Goal: Browse casually: Explore the website without a specific task or goal

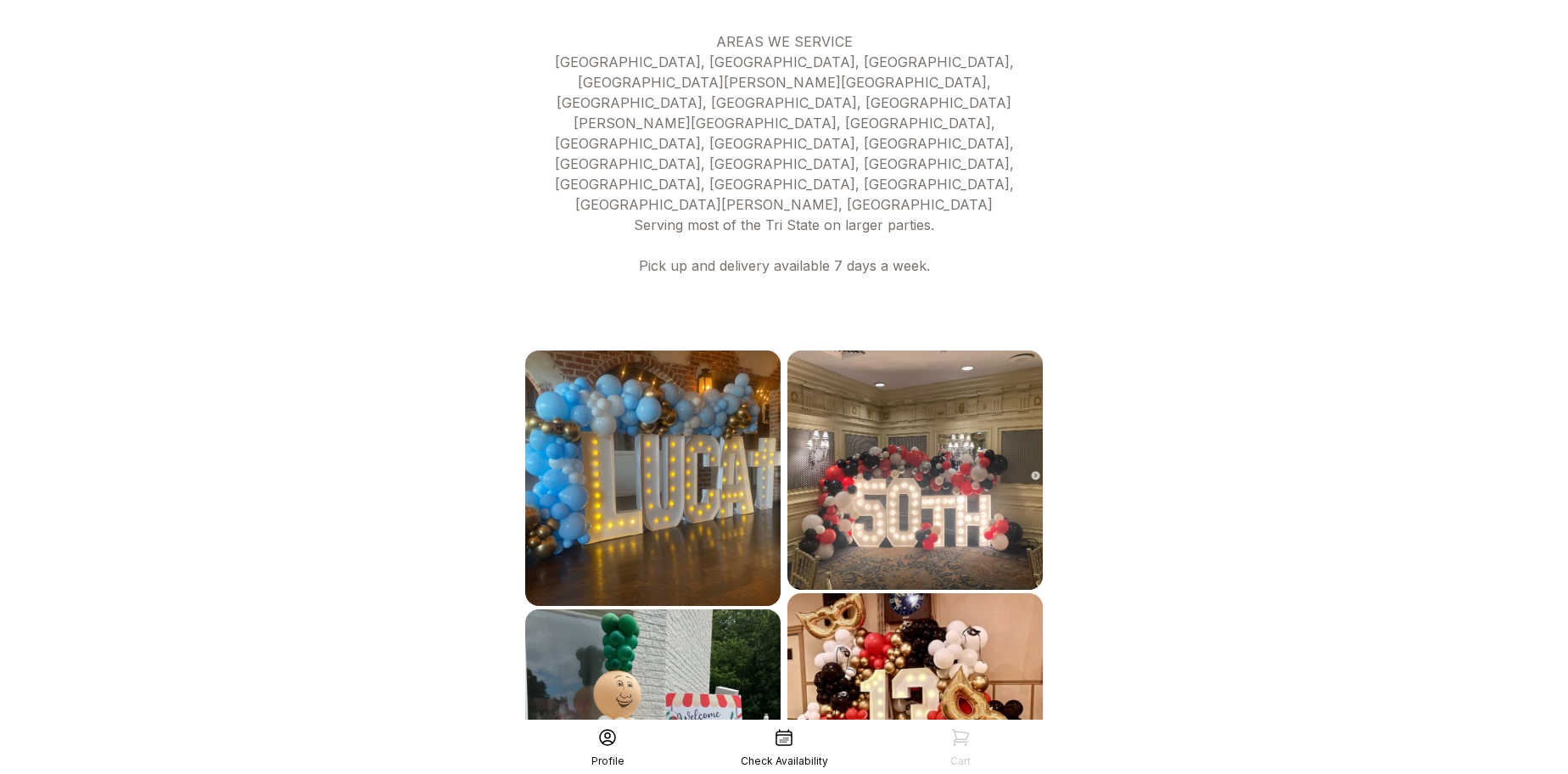
scroll to position [830, 0]
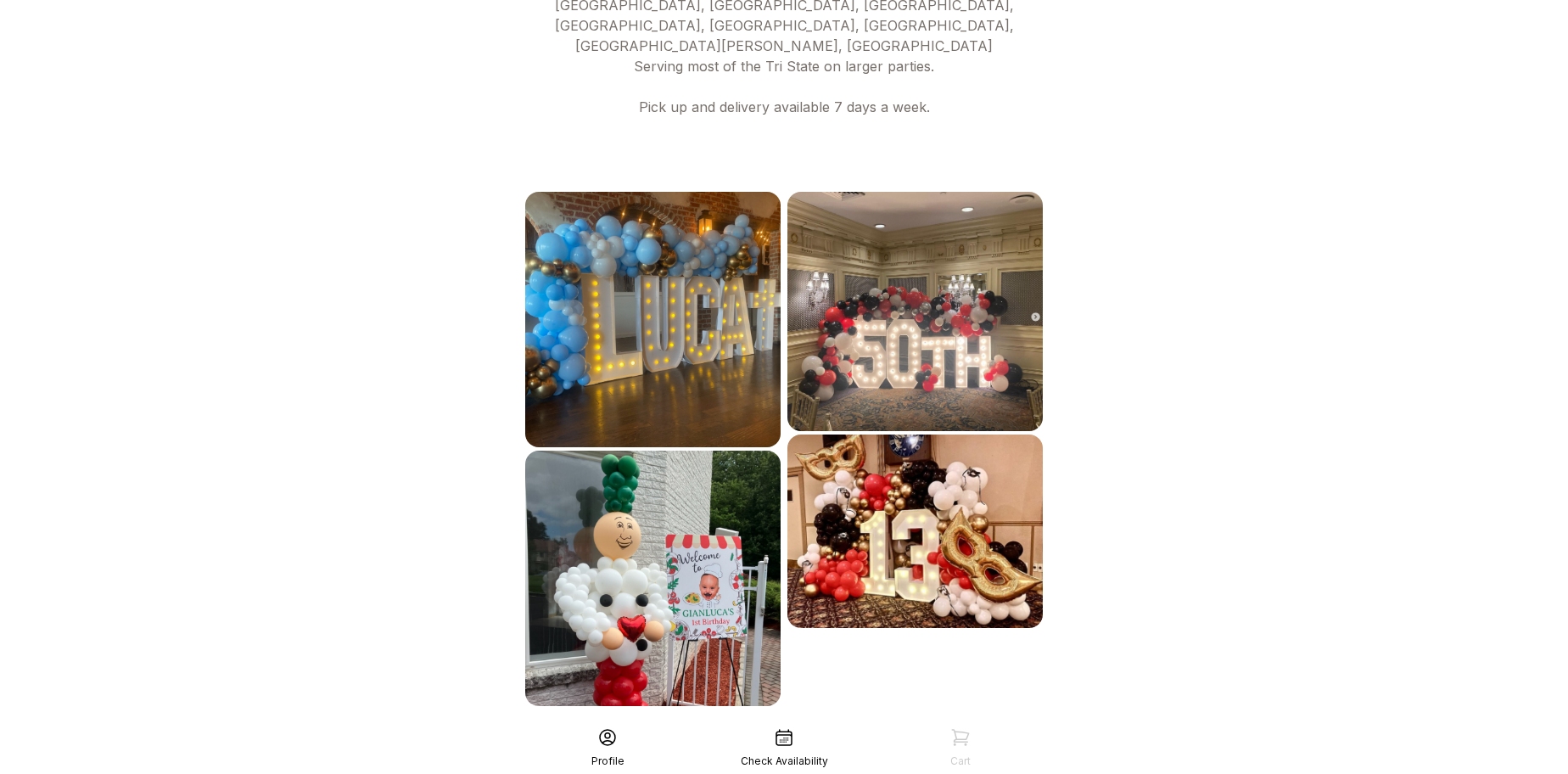
click at [843, 724] on div "See More" at bounding box center [784, 744] width 524 height 41
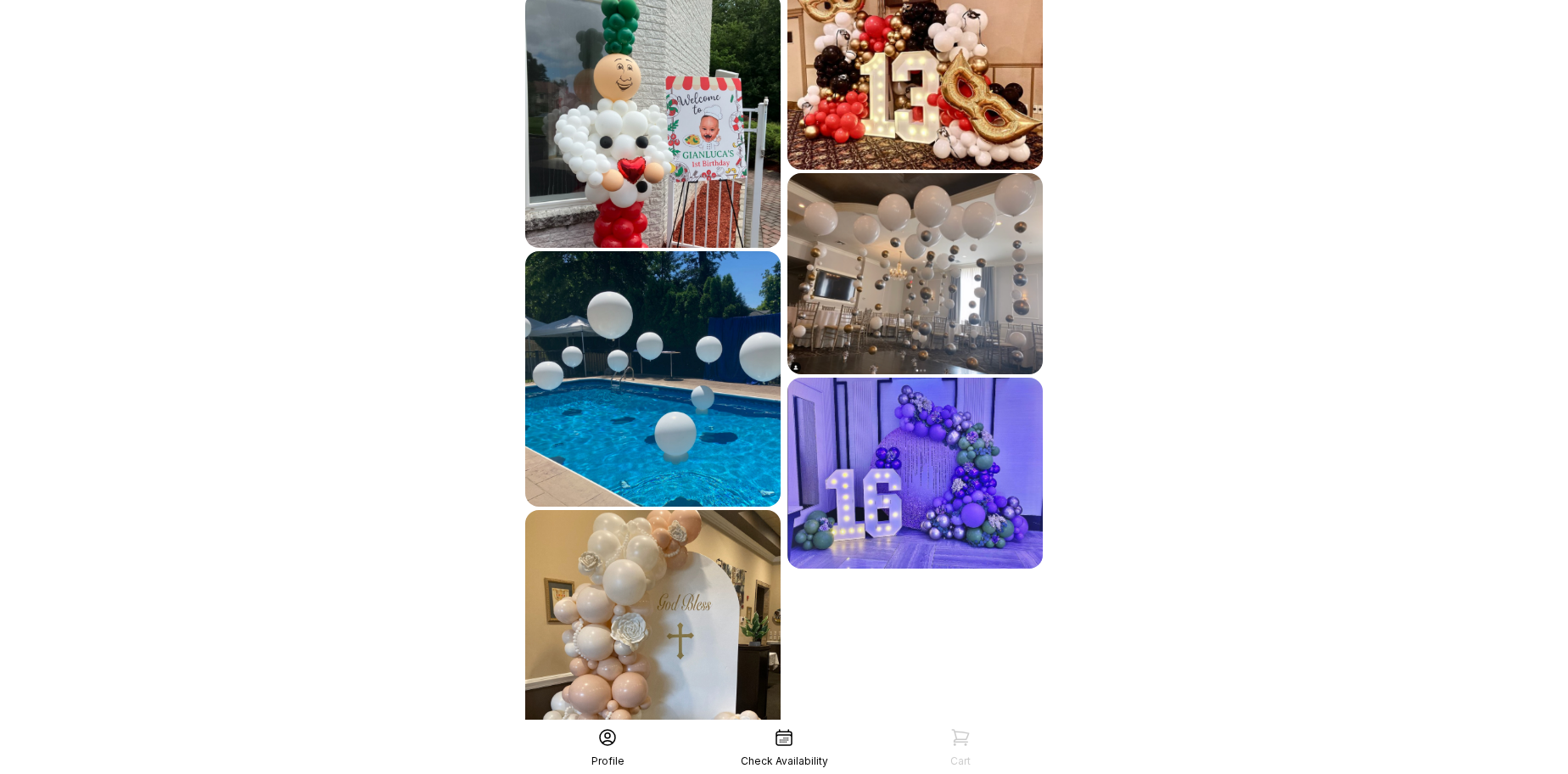
scroll to position [1348, 0]
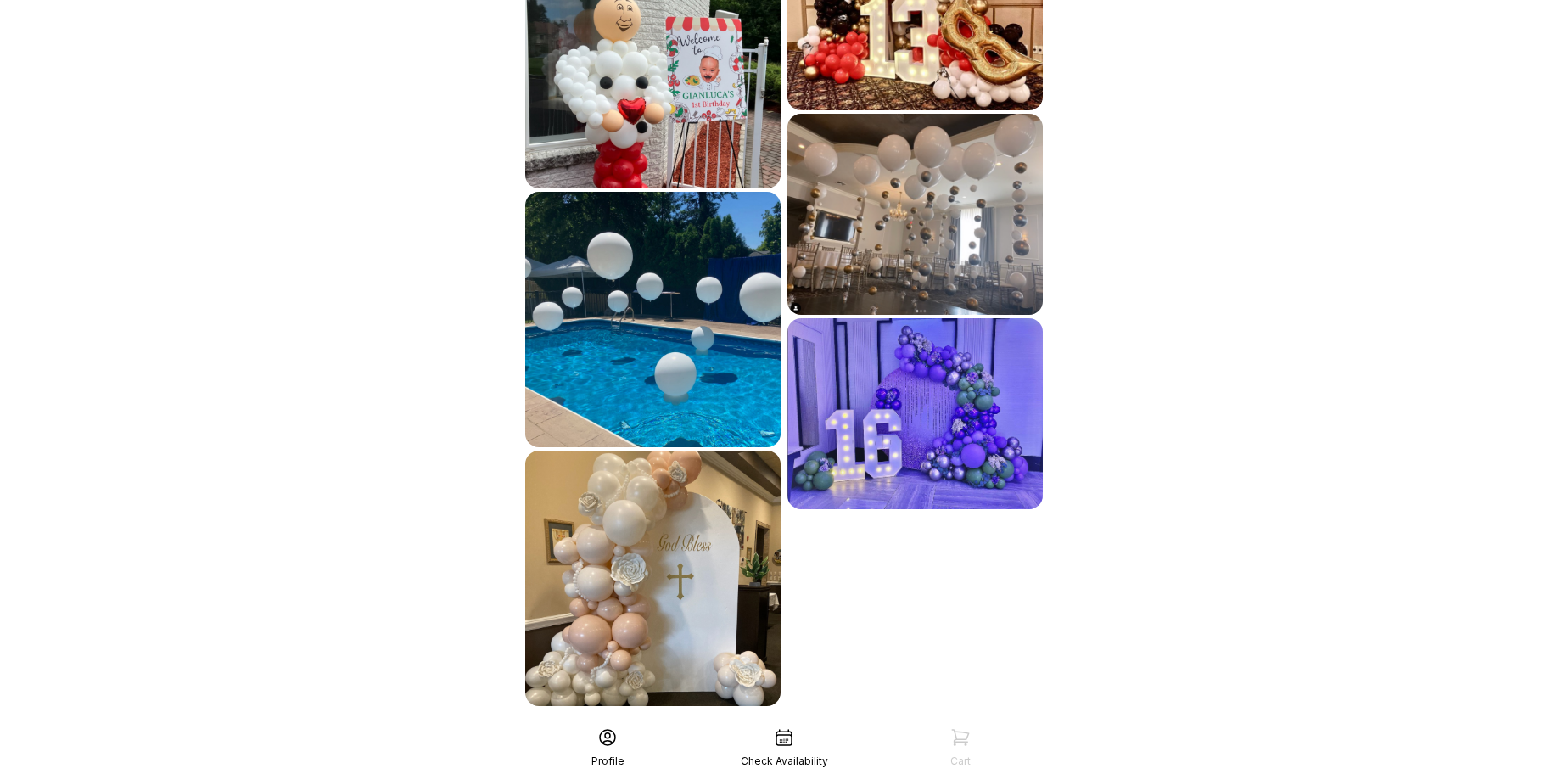
click at [833, 724] on div "See More" at bounding box center [784, 744] width 524 height 41
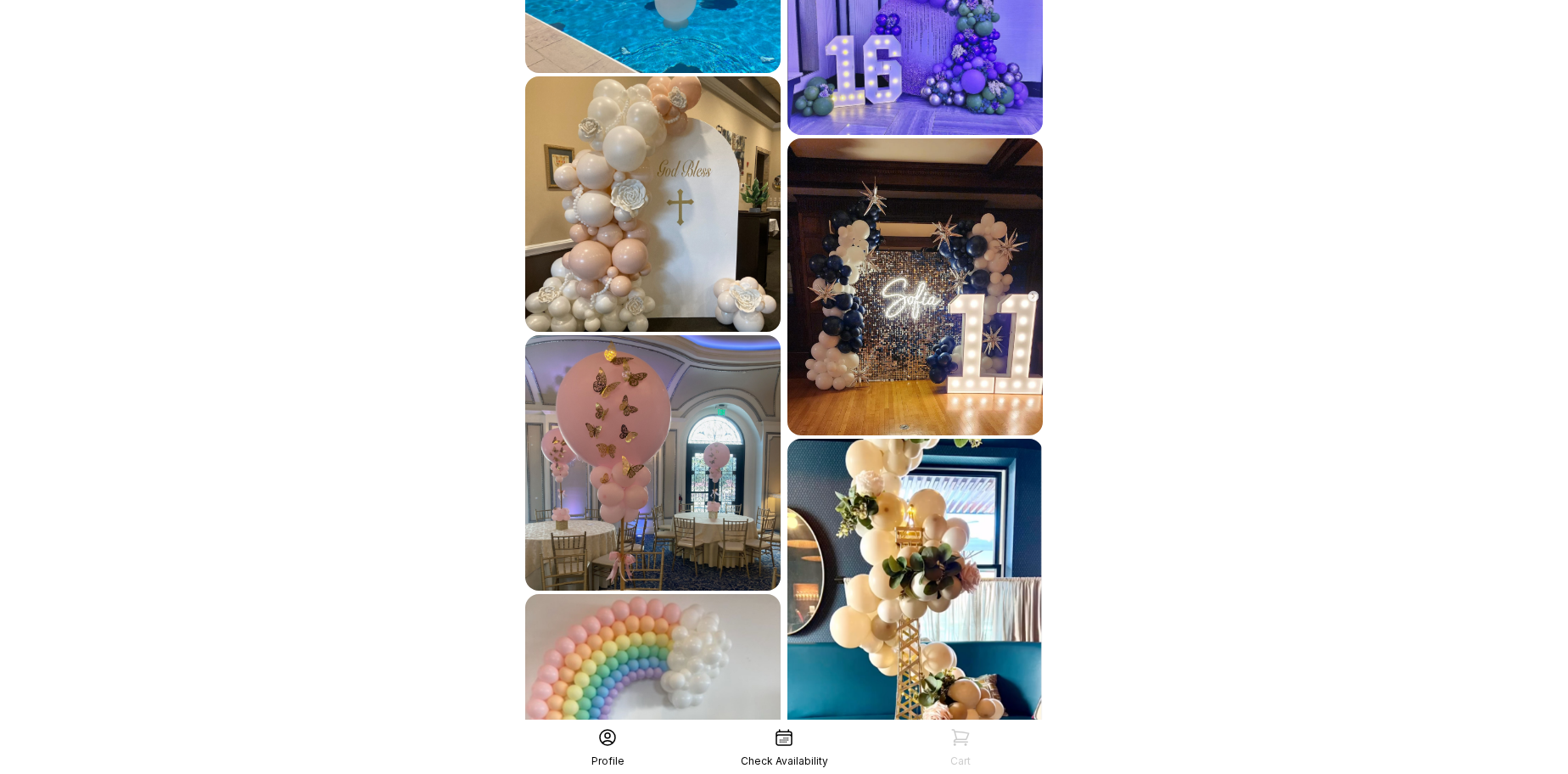
scroll to position [1868, 0]
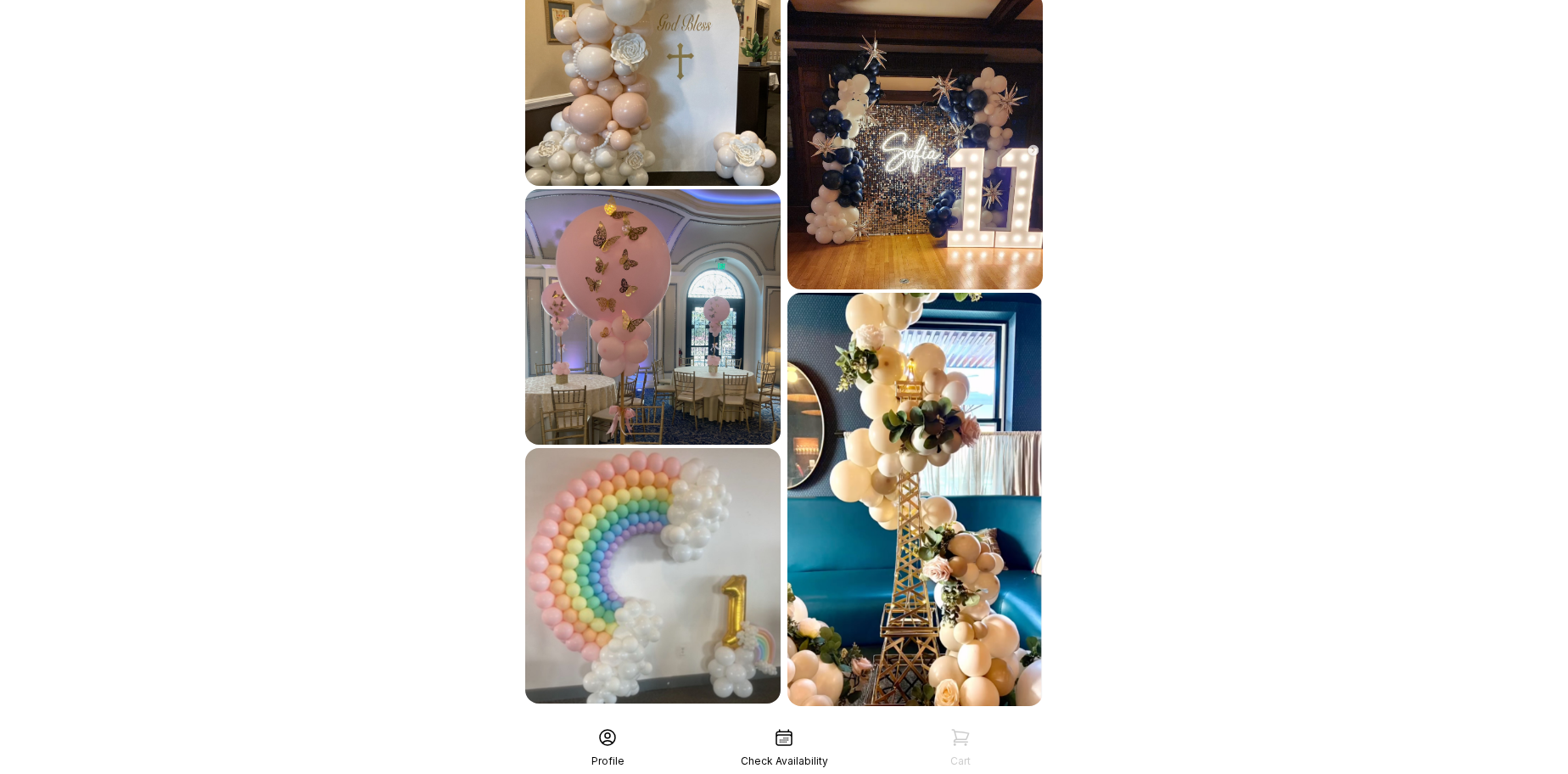
click at [800, 724] on div "See More" at bounding box center [784, 744] width 524 height 41
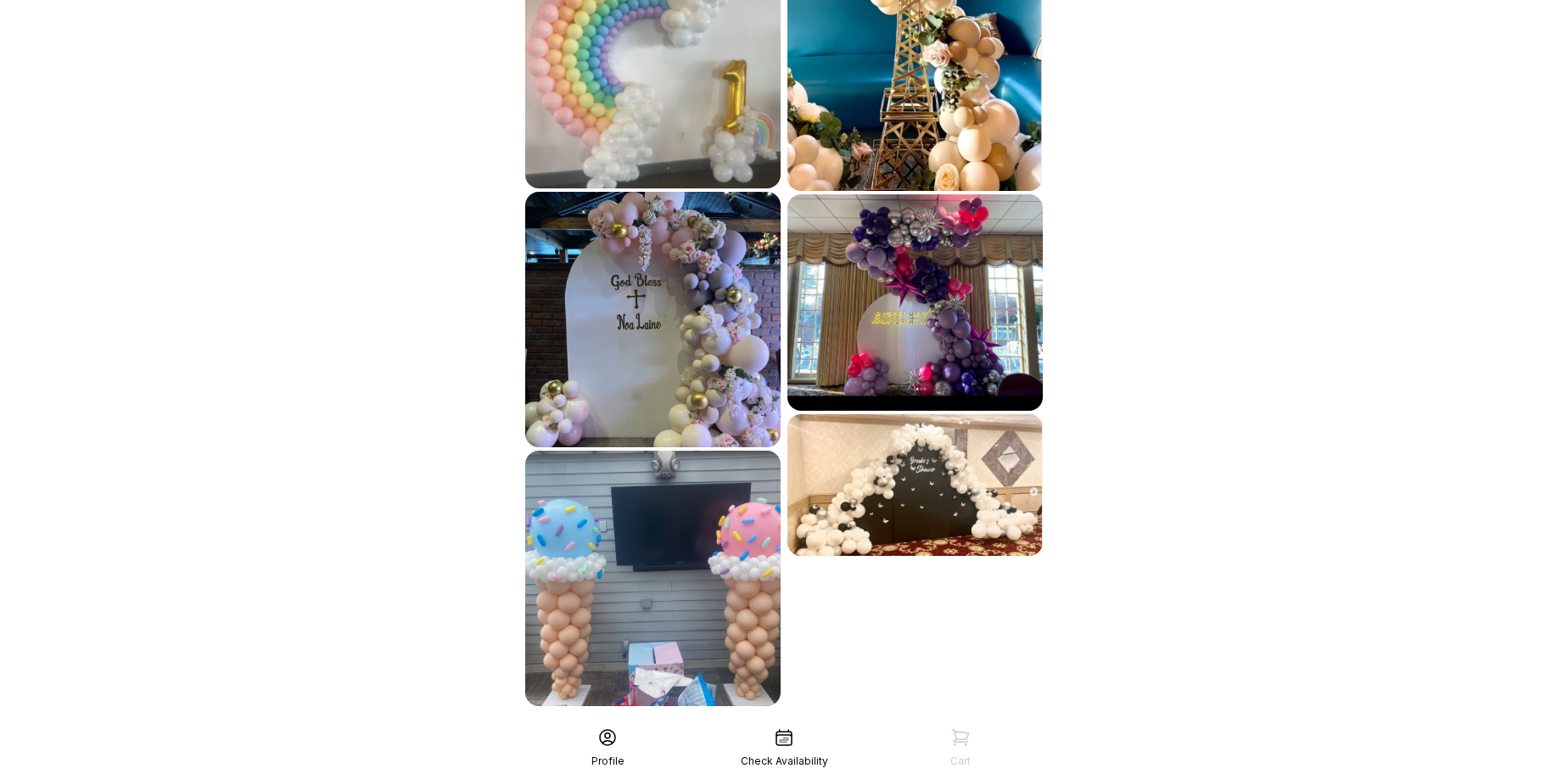
click at [761, 724] on div "See More" at bounding box center [784, 744] width 524 height 41
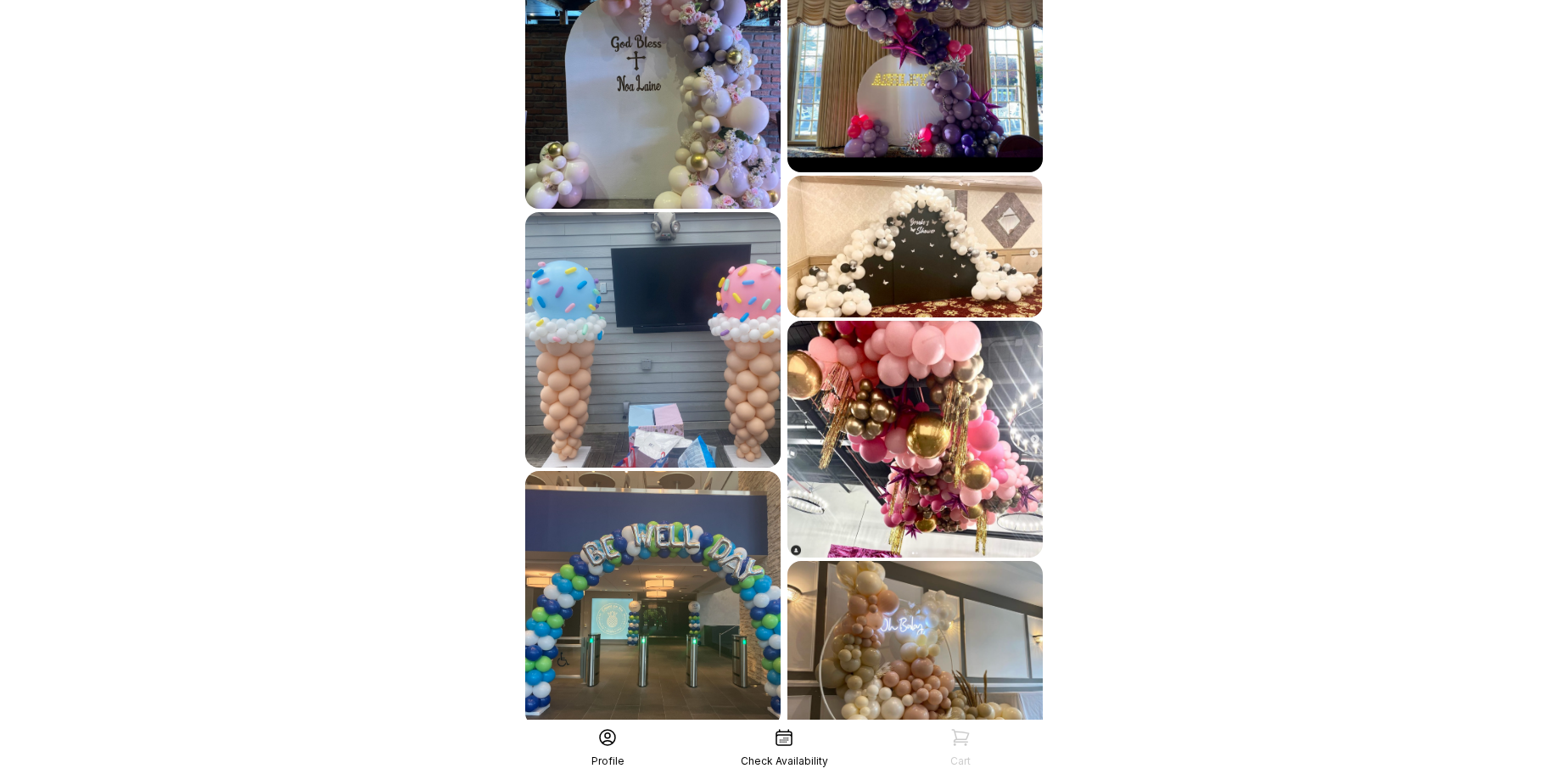
scroll to position [2902, 0]
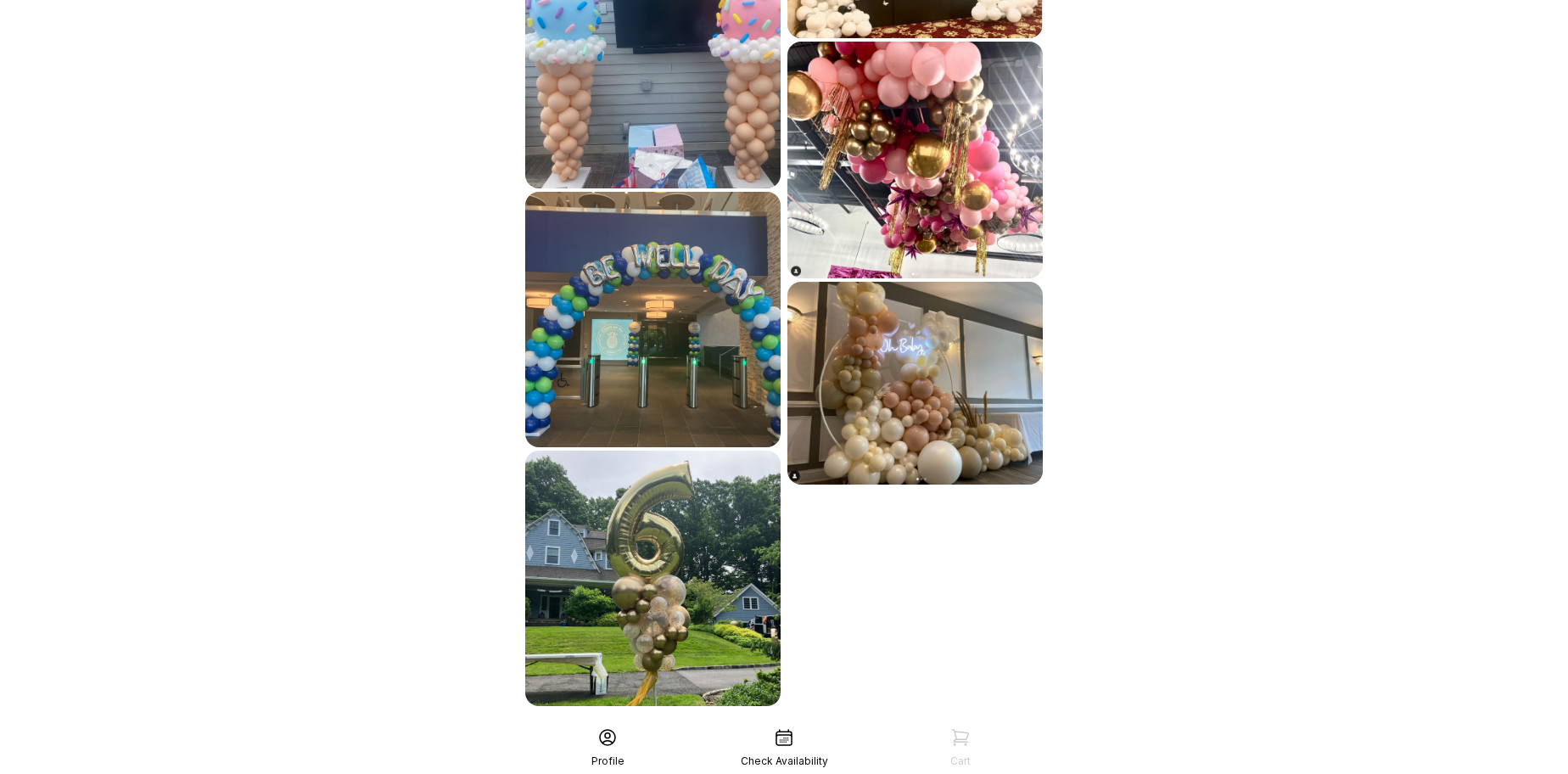
click at [792, 724] on div "See More" at bounding box center [784, 744] width 524 height 41
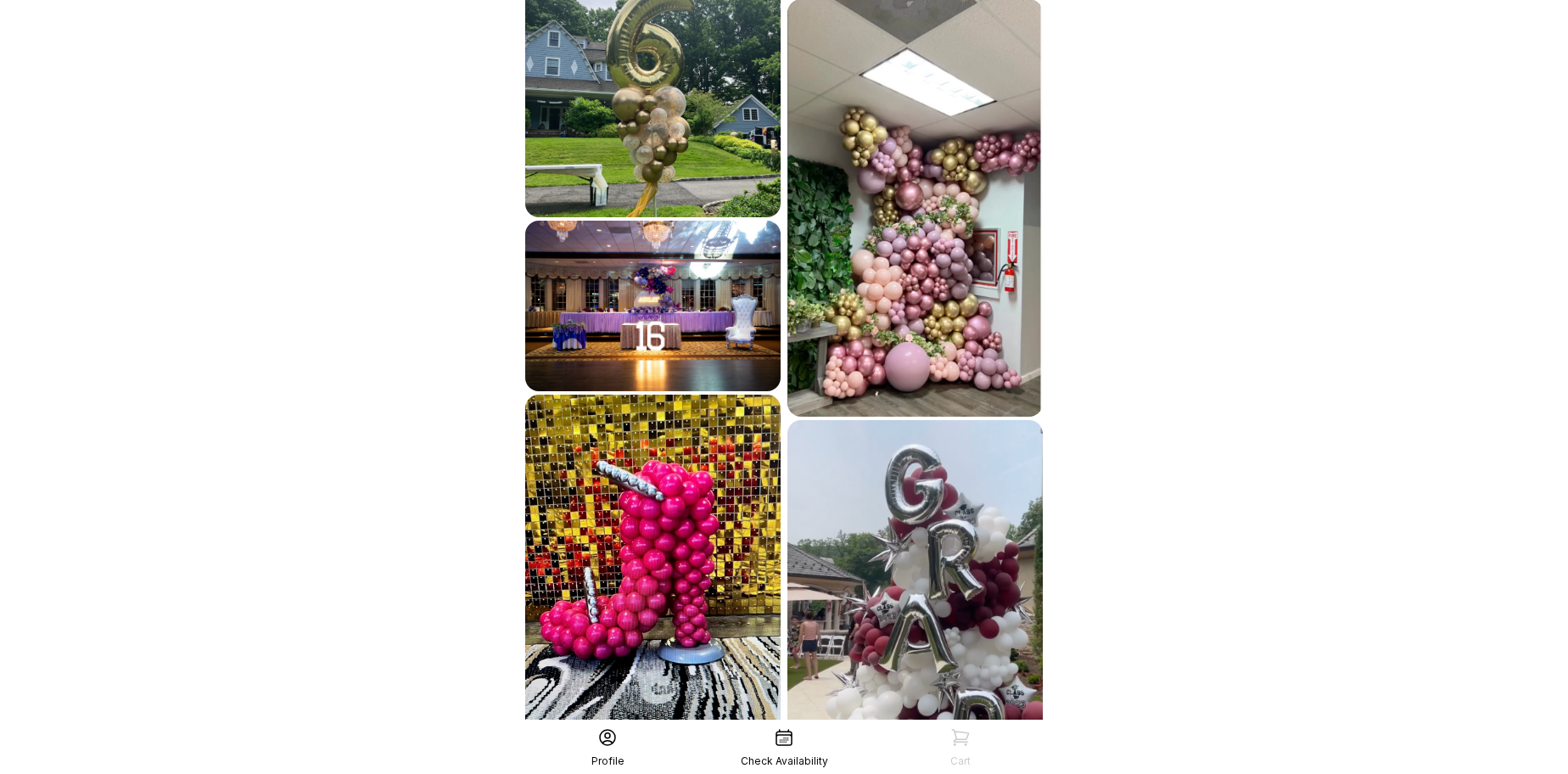
scroll to position [3462, 0]
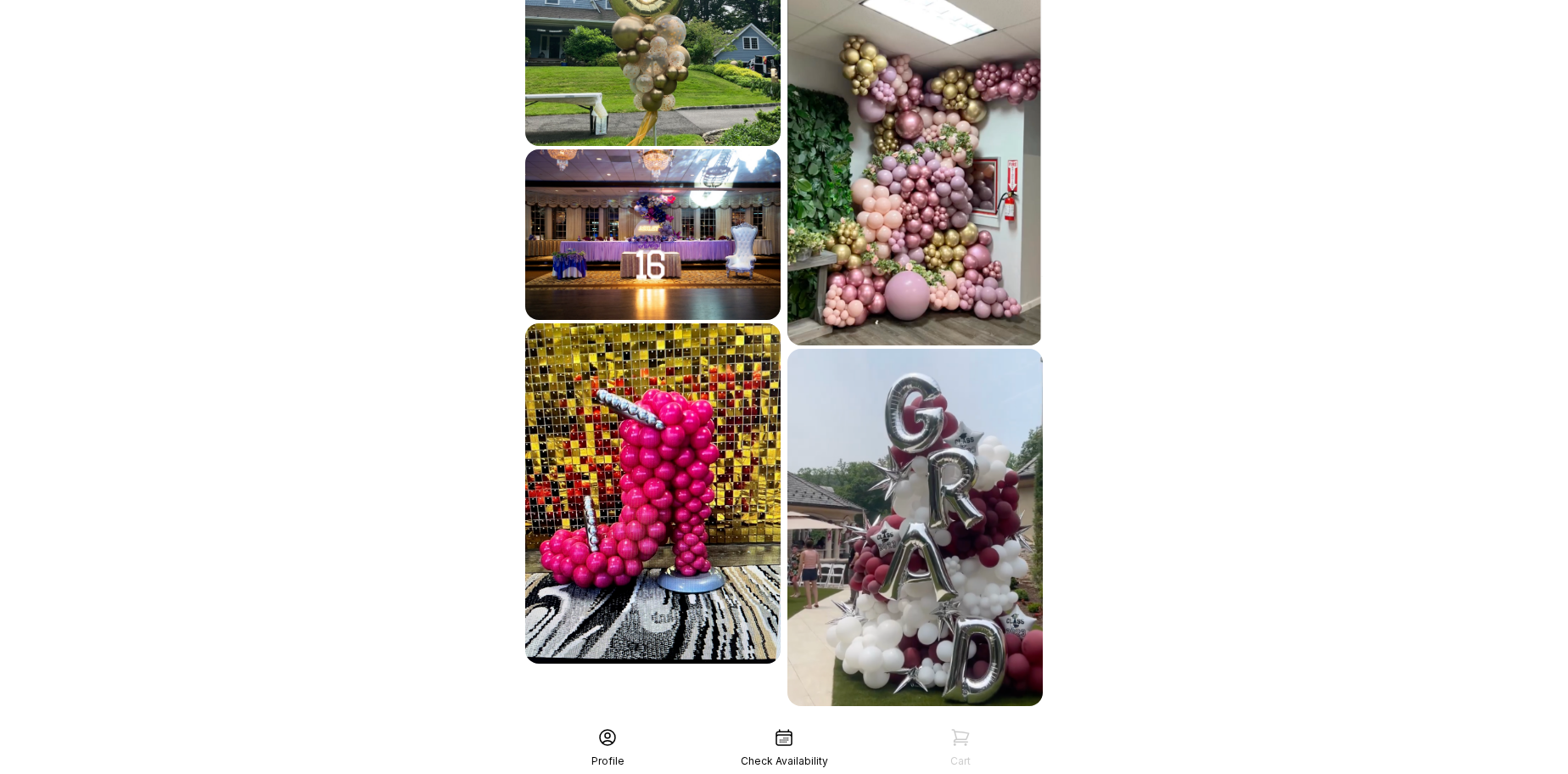
click at [771, 724] on div "See More" at bounding box center [784, 744] width 524 height 41
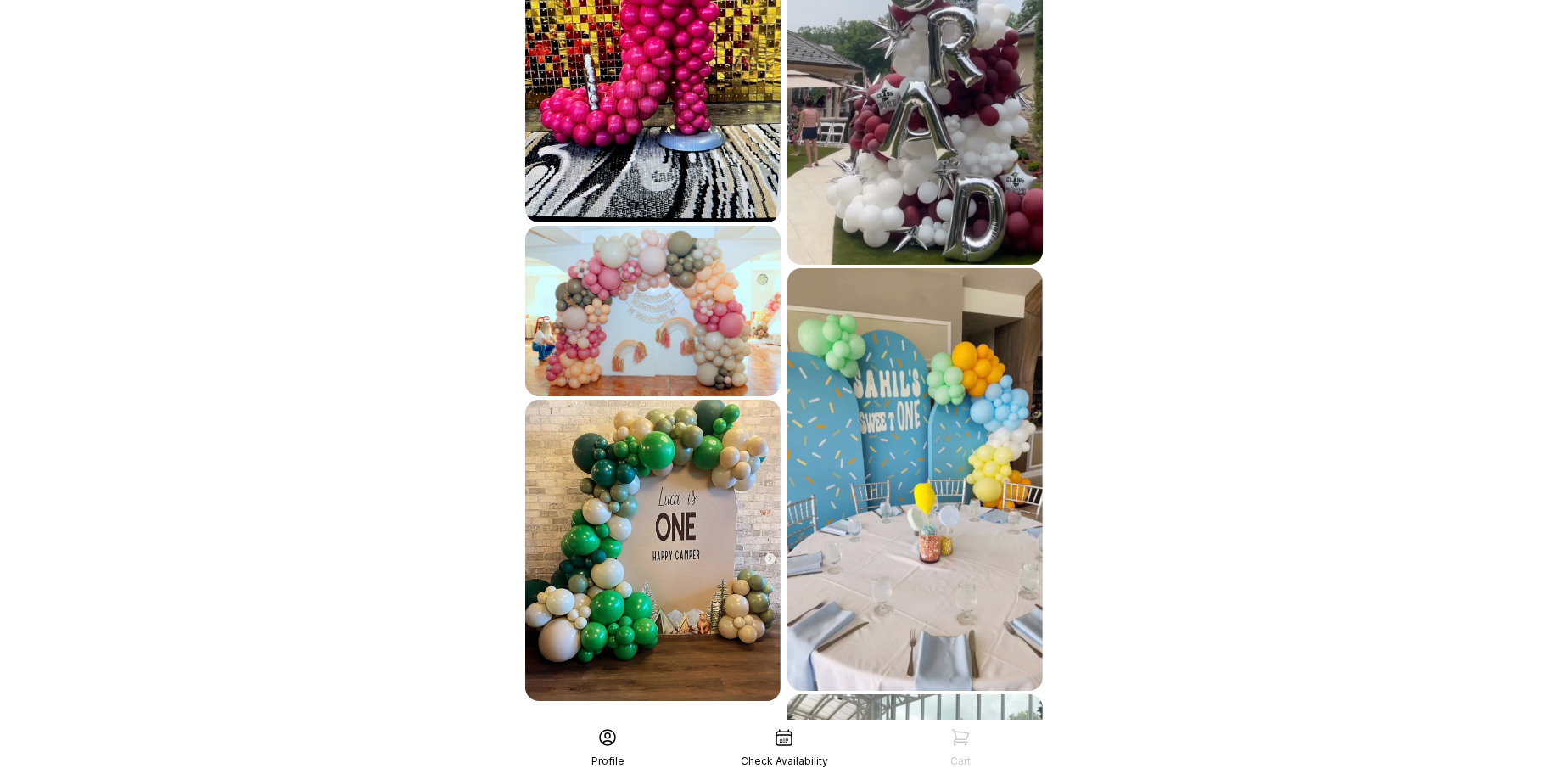
scroll to position [4084, 0]
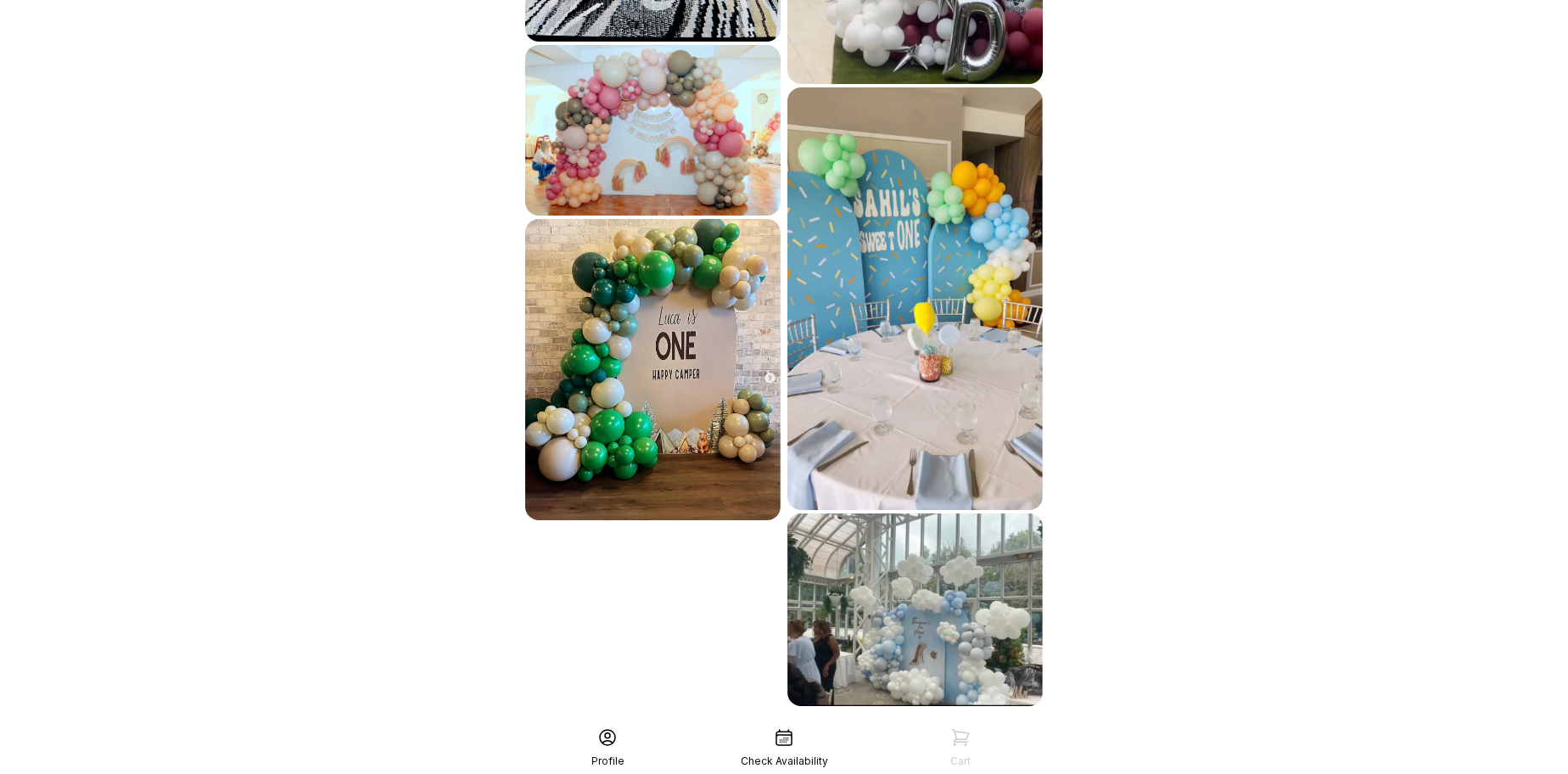
click at [842, 724] on div "See More" at bounding box center [784, 744] width 524 height 41
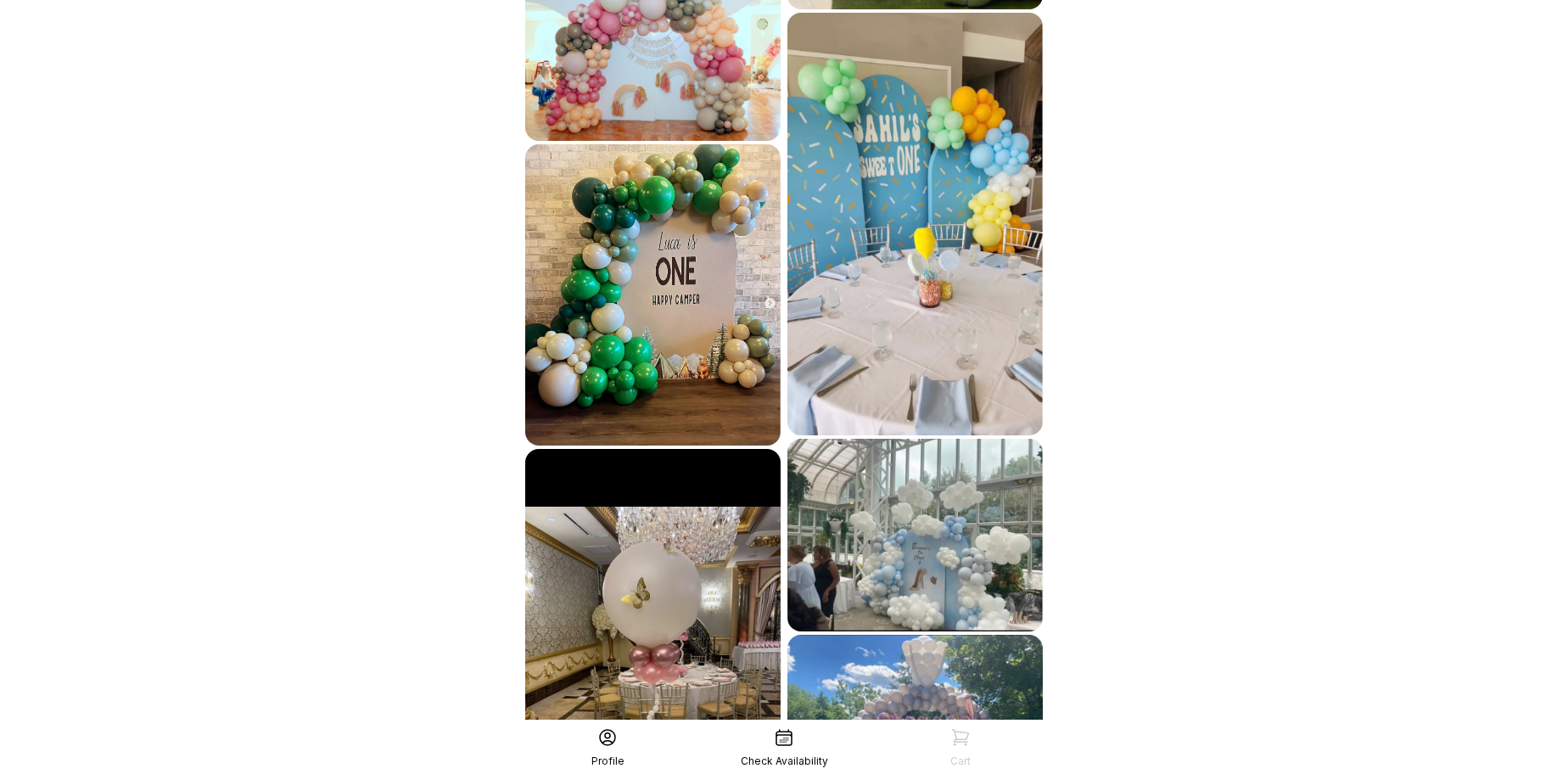
scroll to position [4630, 0]
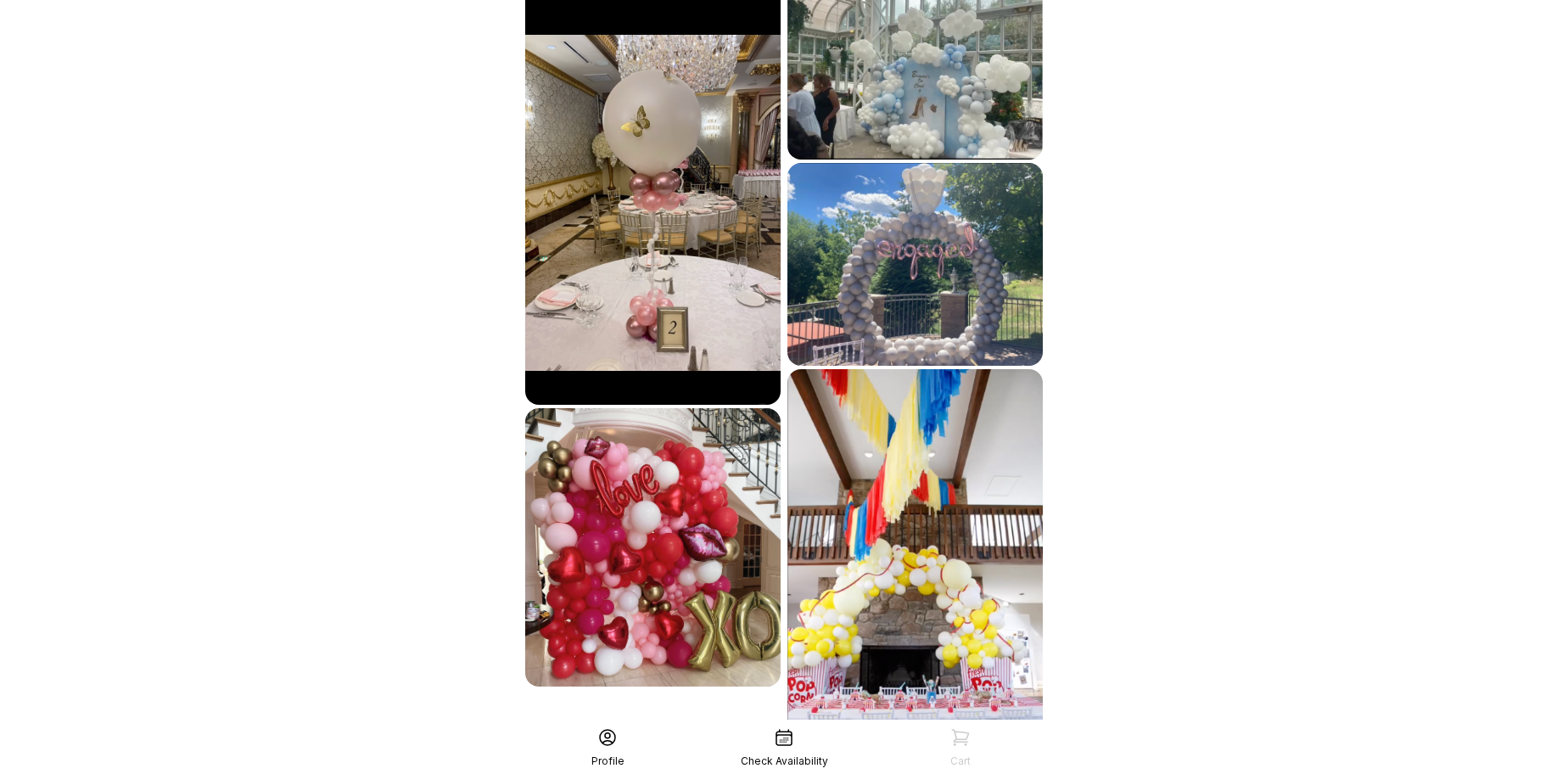
click at [993, 163] on img at bounding box center [915, 264] width 255 height 203
click at [931, 163] on img at bounding box center [915, 264] width 255 height 203
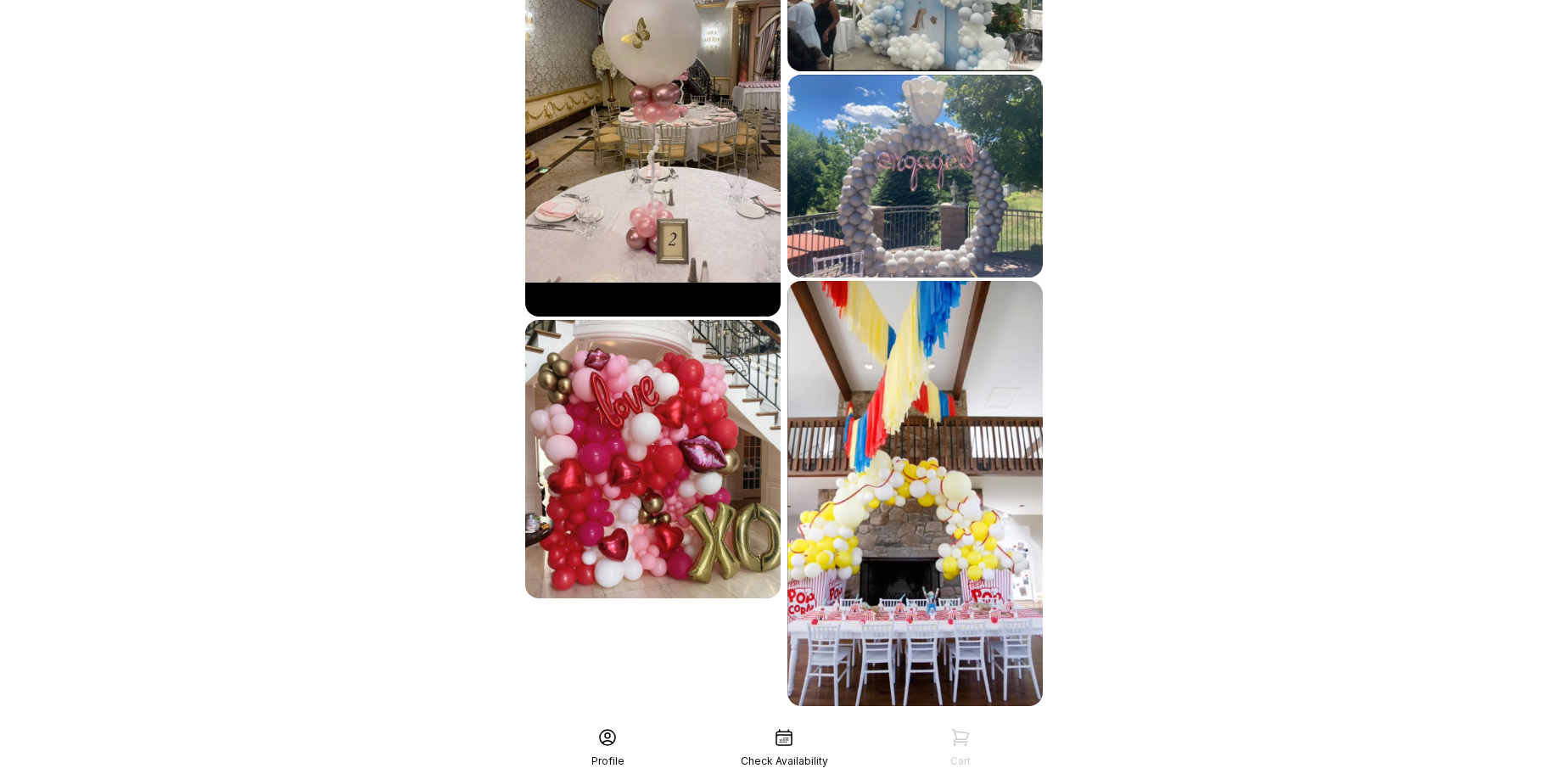
click at [772, 724] on div "See More" at bounding box center [784, 744] width 524 height 41
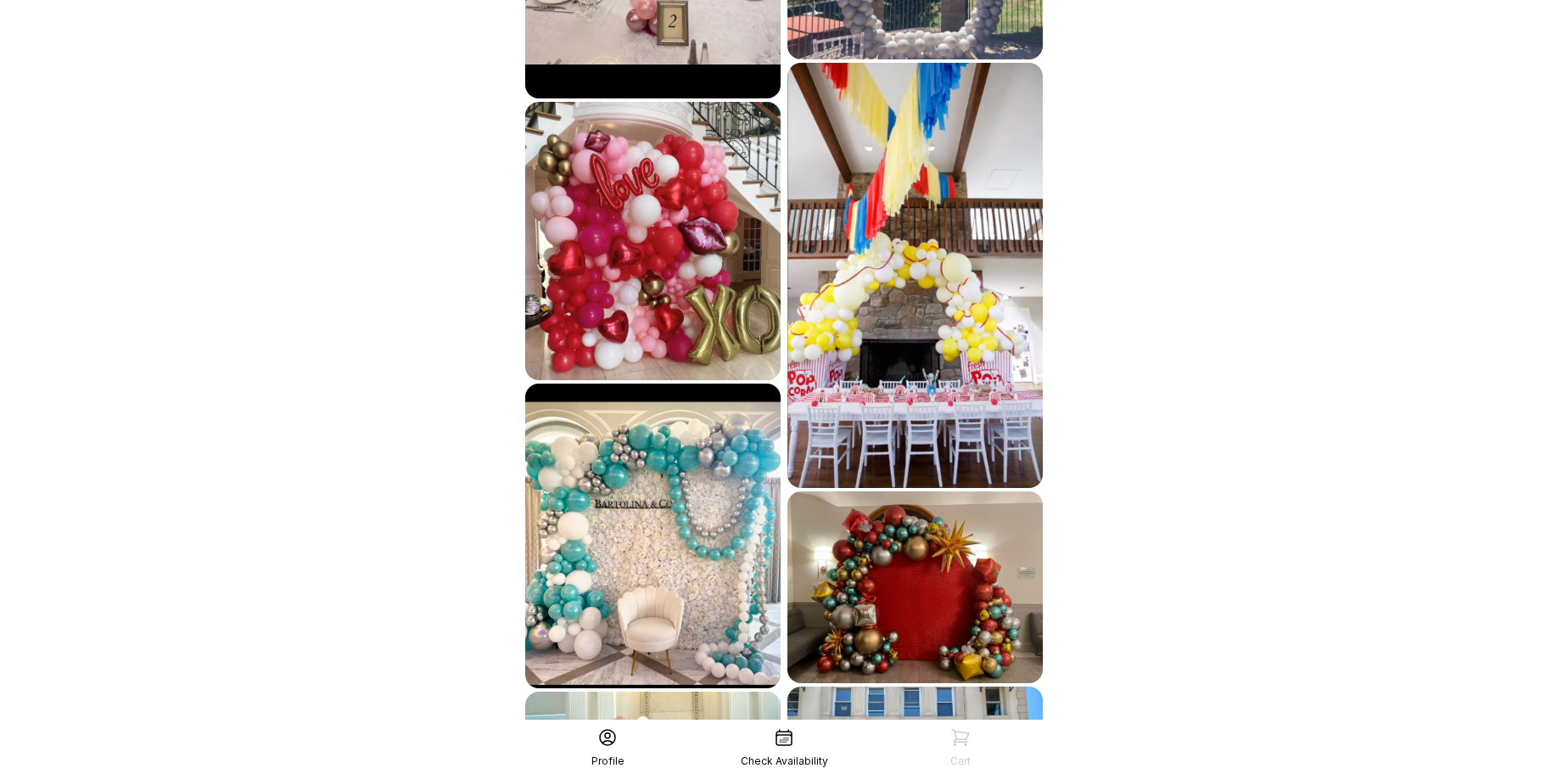
scroll to position [5117, 0]
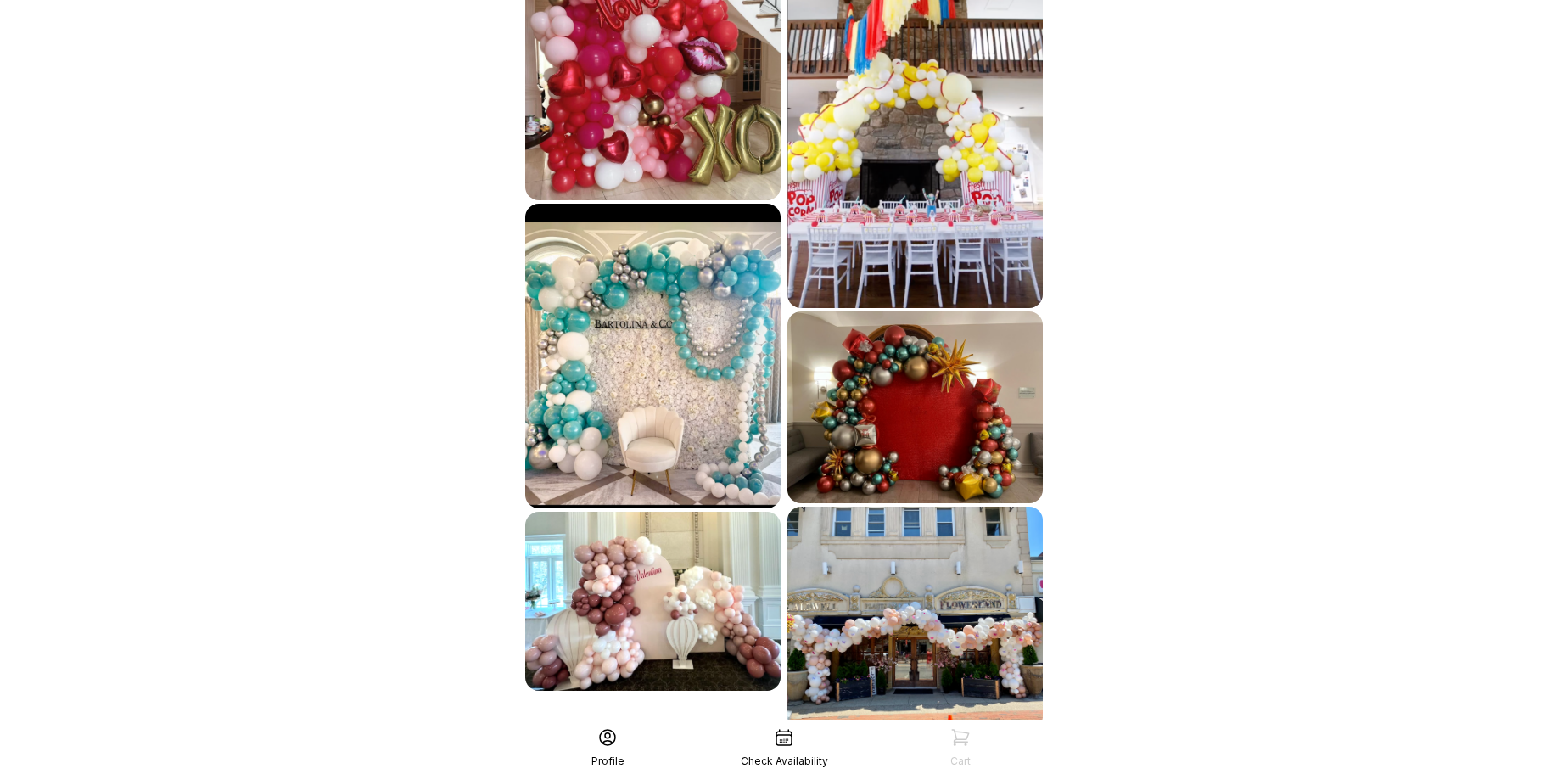
click at [831, 747] on div "See More" at bounding box center [784, 767] width 524 height 41
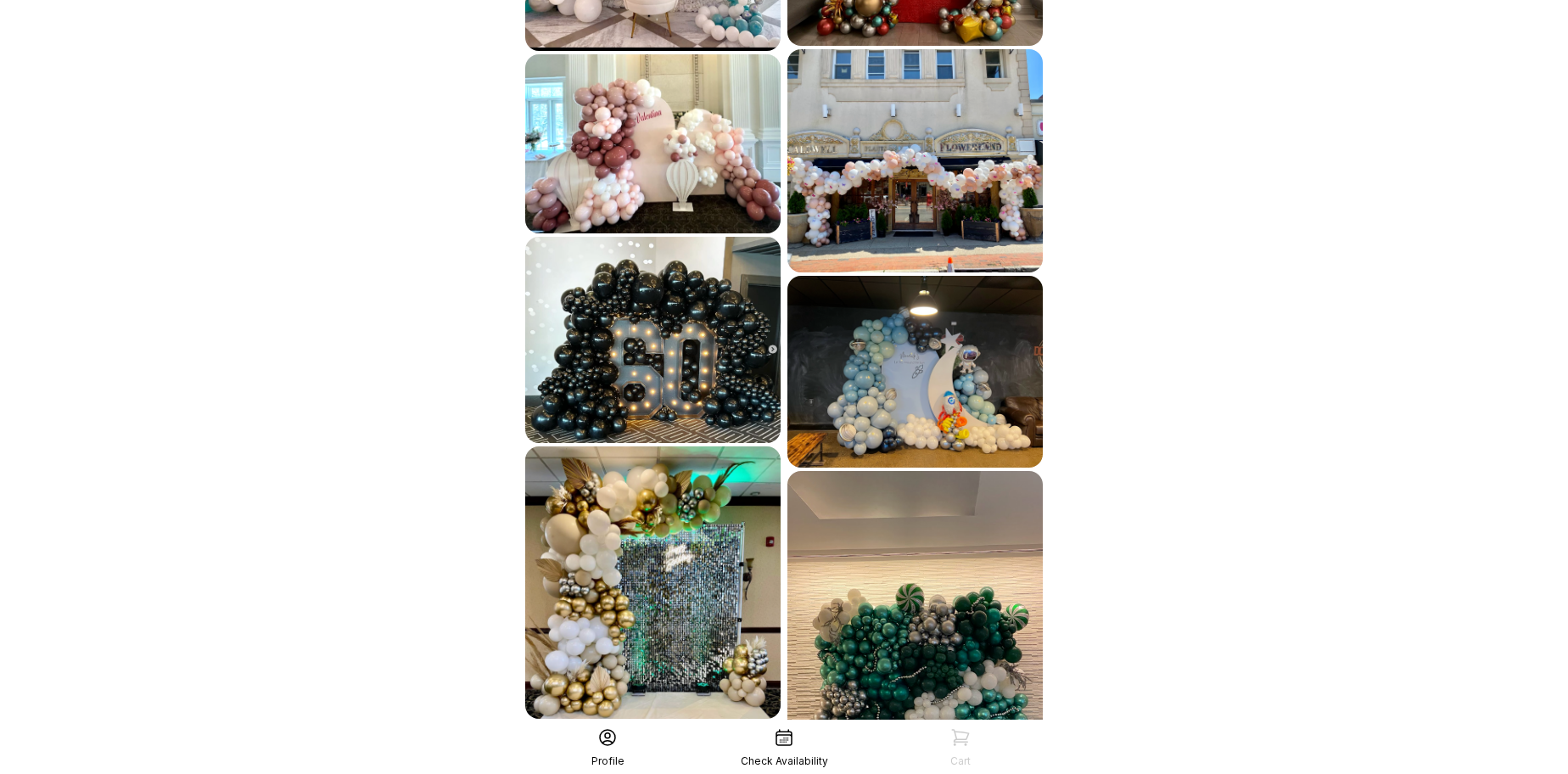
scroll to position [5679, 0]
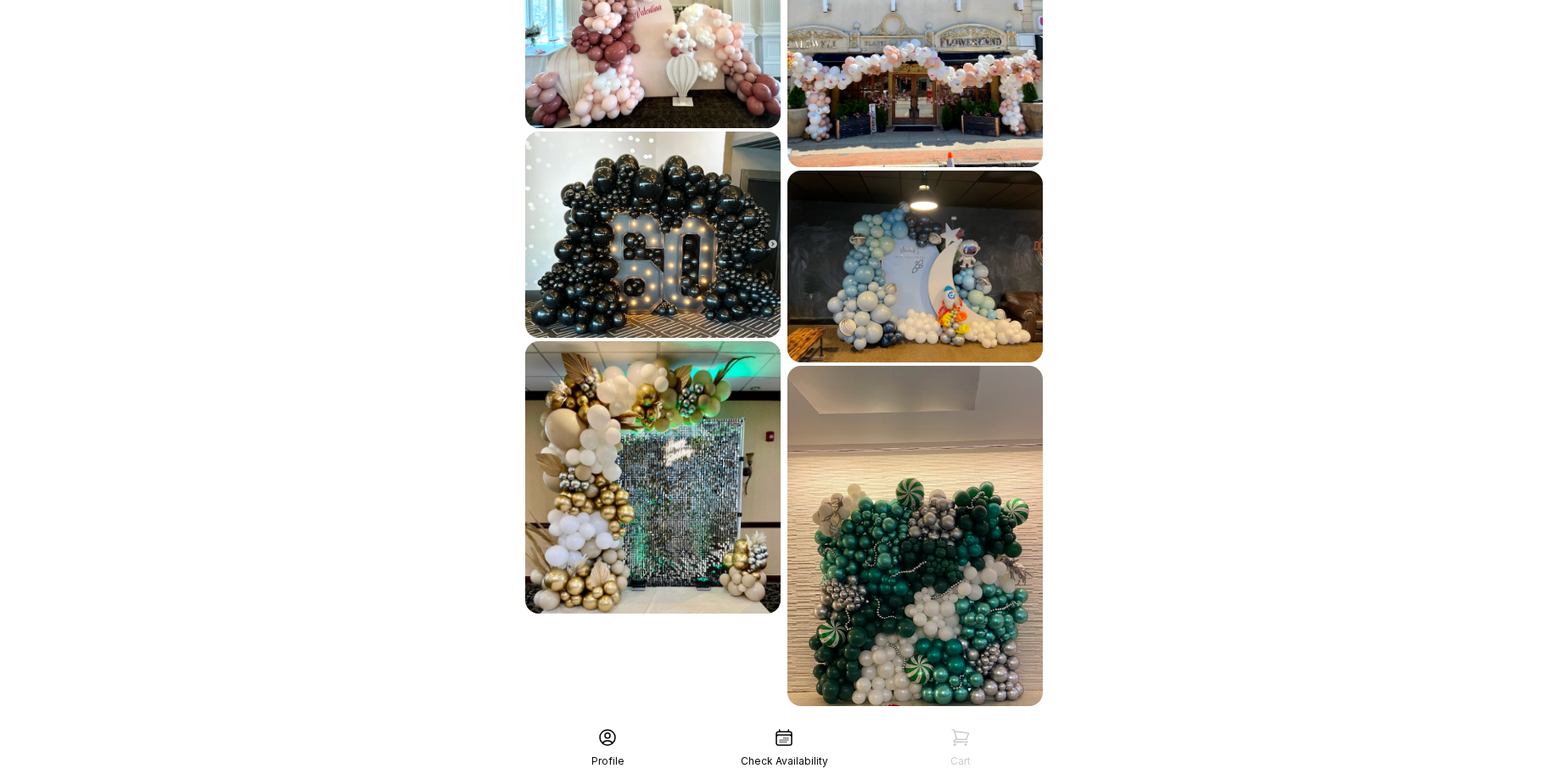
click at [788, 724] on div "See More" at bounding box center [784, 744] width 524 height 41
click at [785, 724] on div "See More" at bounding box center [784, 744] width 524 height 41
click at [884, 724] on div "See More" at bounding box center [784, 744] width 524 height 41
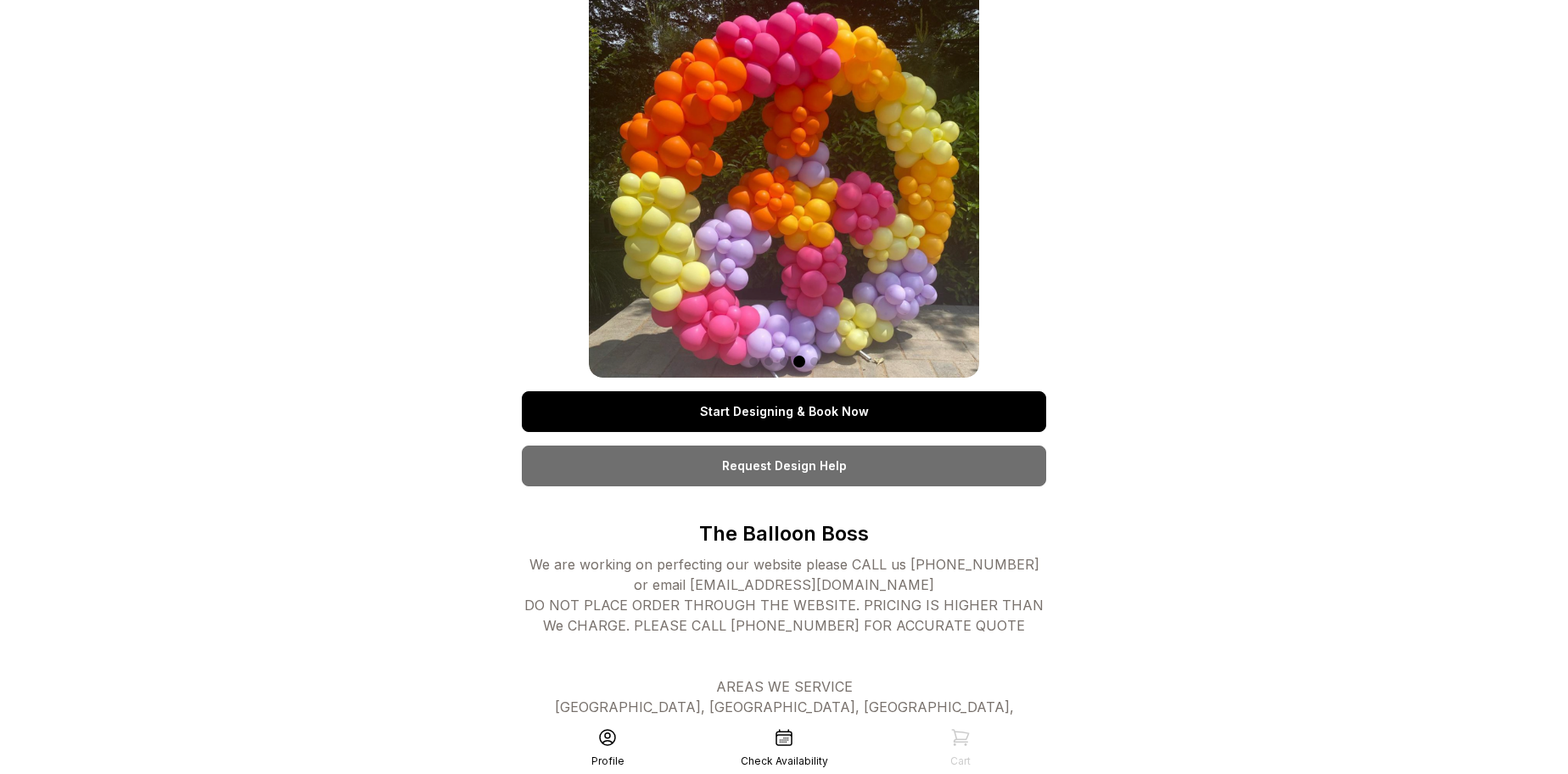
scroll to position [0, 0]
